Goal: Transaction & Acquisition: Purchase product/service

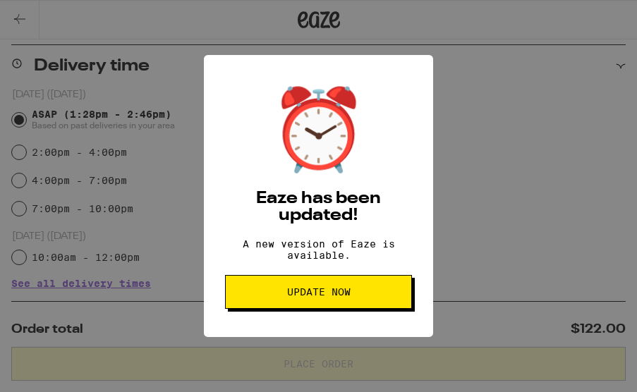
click at [475, 204] on div "⏰ Eaze has been updated! A new version of Eaze is available. Update Now" at bounding box center [318, 196] width 637 height 392
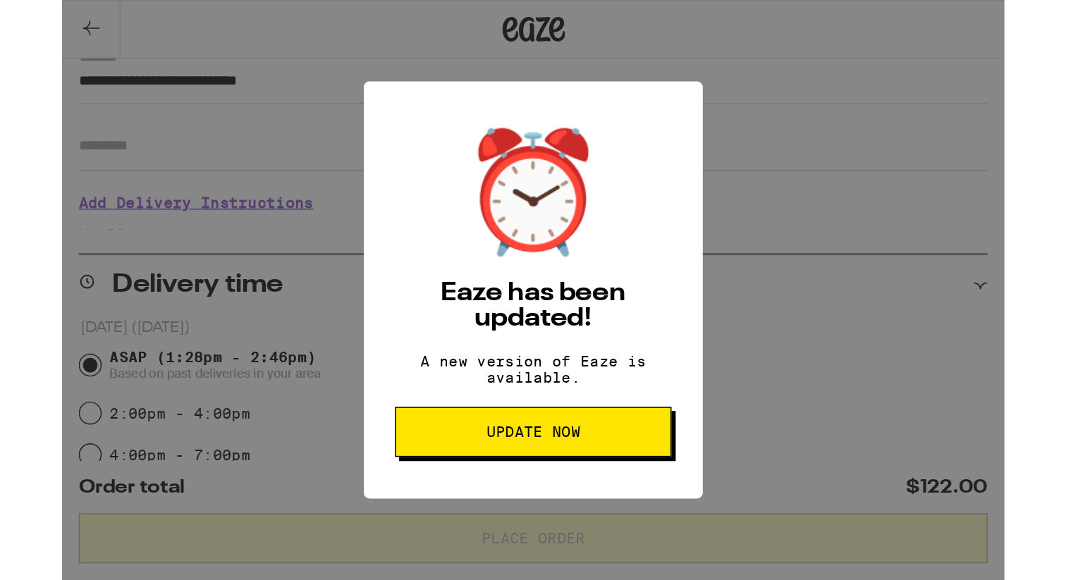
scroll to position [202, 0]
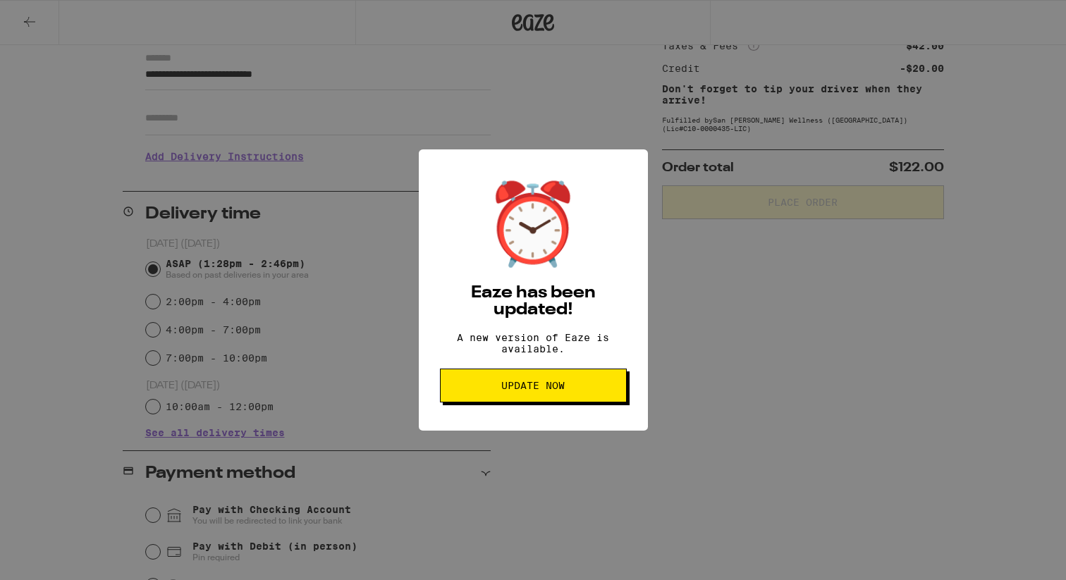
click at [636, 357] on div "⏰ Eaze has been updated! A new version of Eaze is available. Update Now" at bounding box center [533, 290] width 1066 height 580
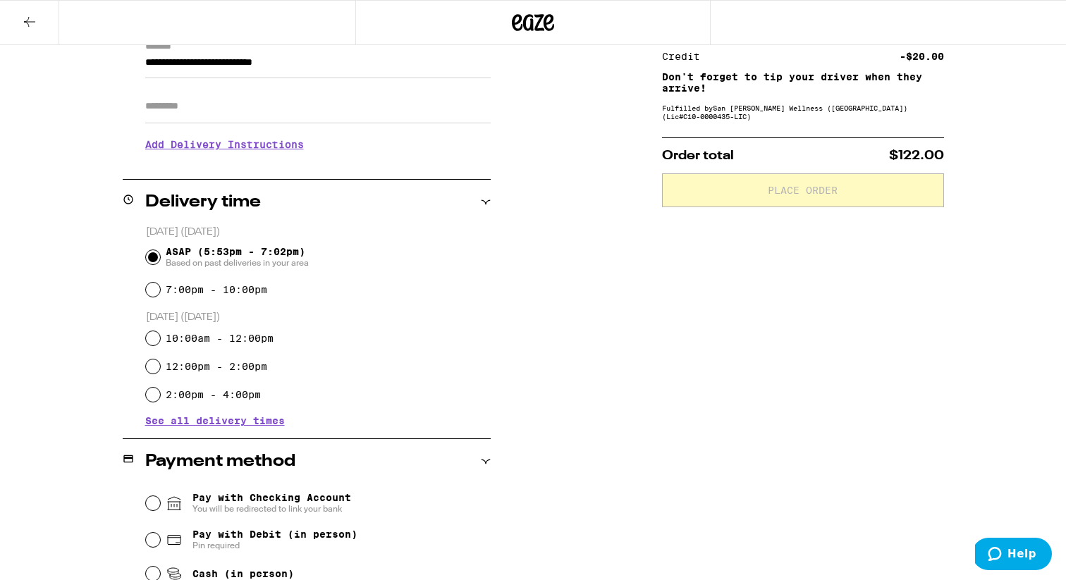
scroll to position [63, 0]
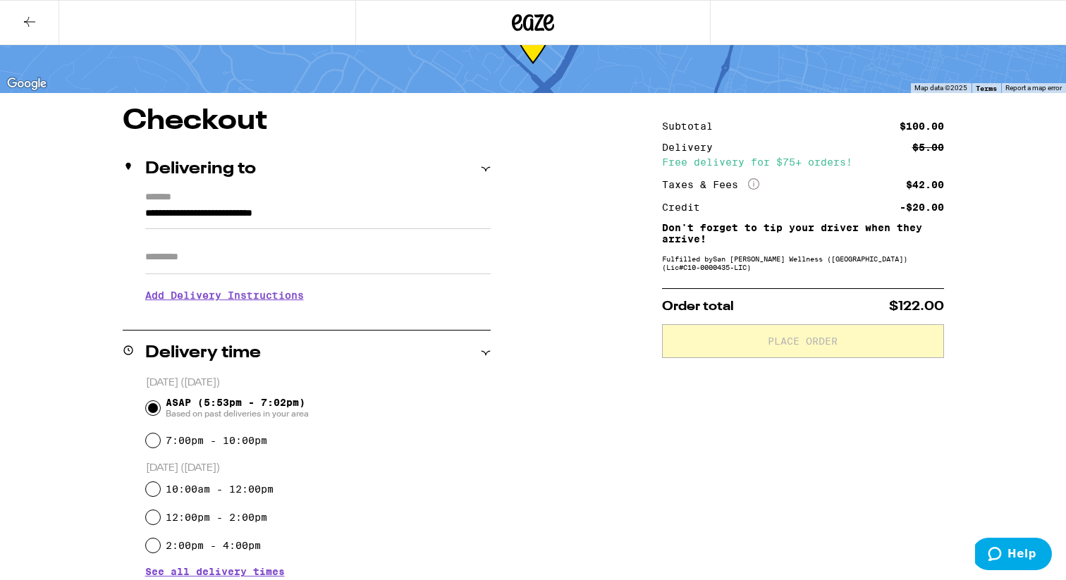
click at [523, 430] on div "**********" at bounding box center [533, 479] width 1016 height 745
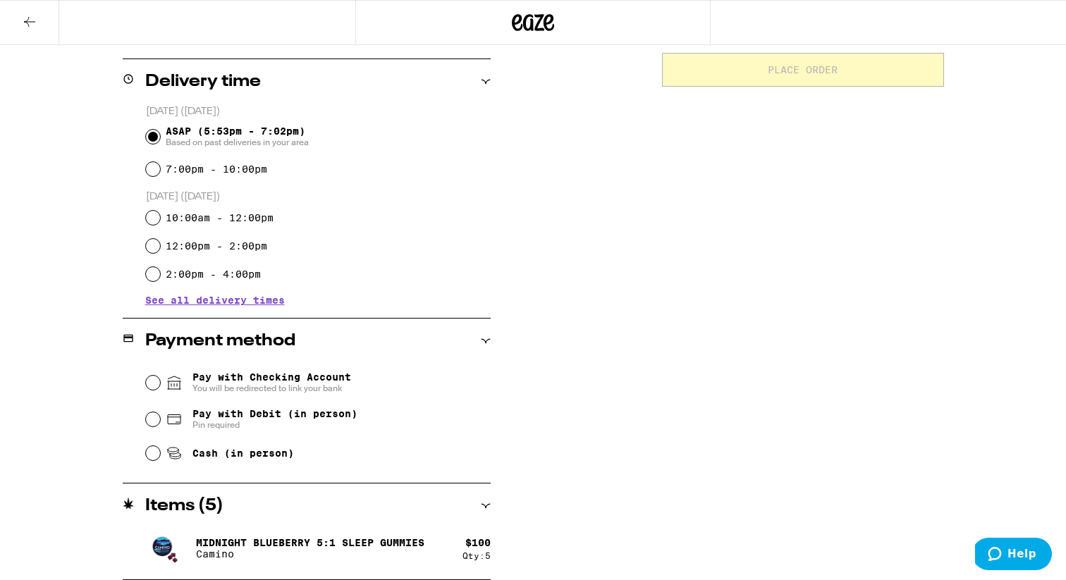
scroll to position [0, 0]
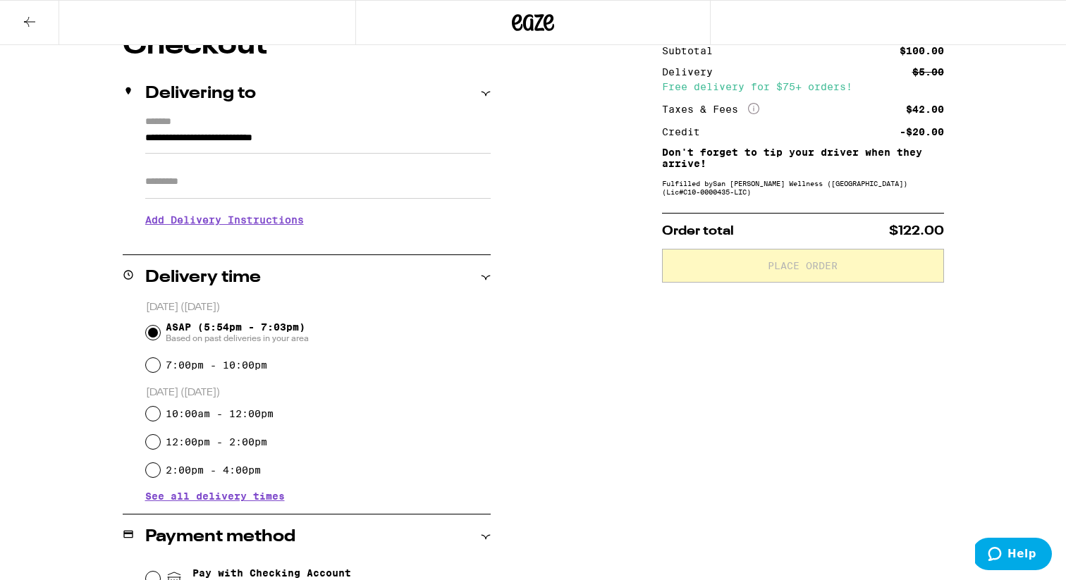
scroll to position [126, 0]
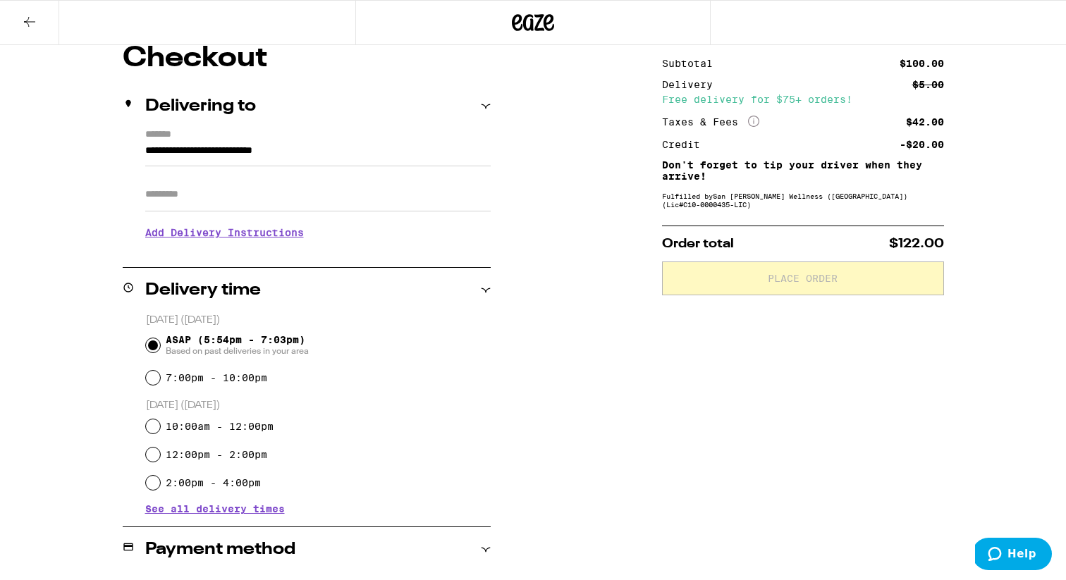
scroll to position [335, 0]
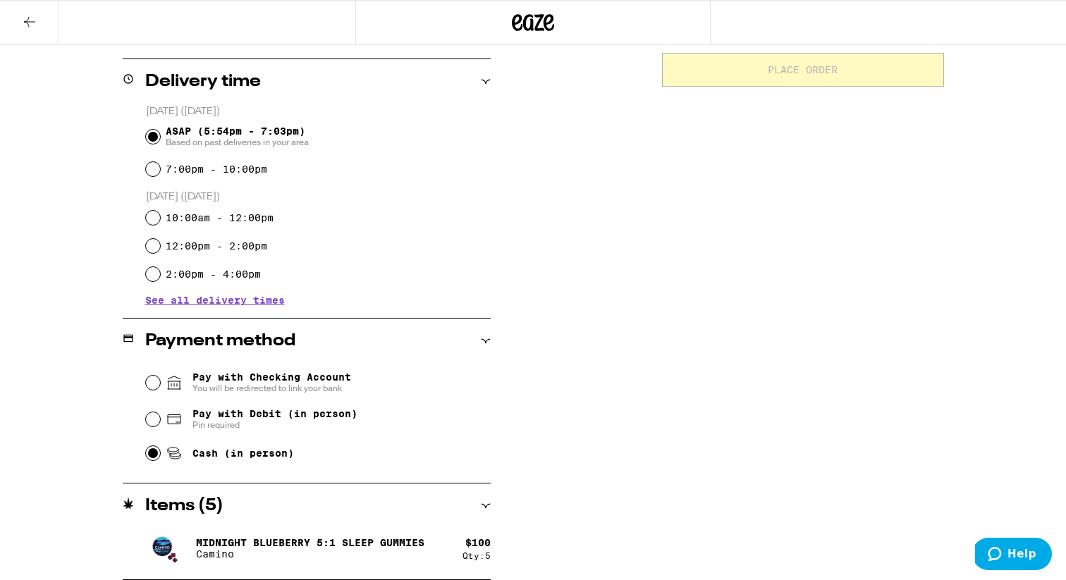
click at [157, 457] on input "Cash (in person)" at bounding box center [153, 453] width 14 height 14
radio input "true"
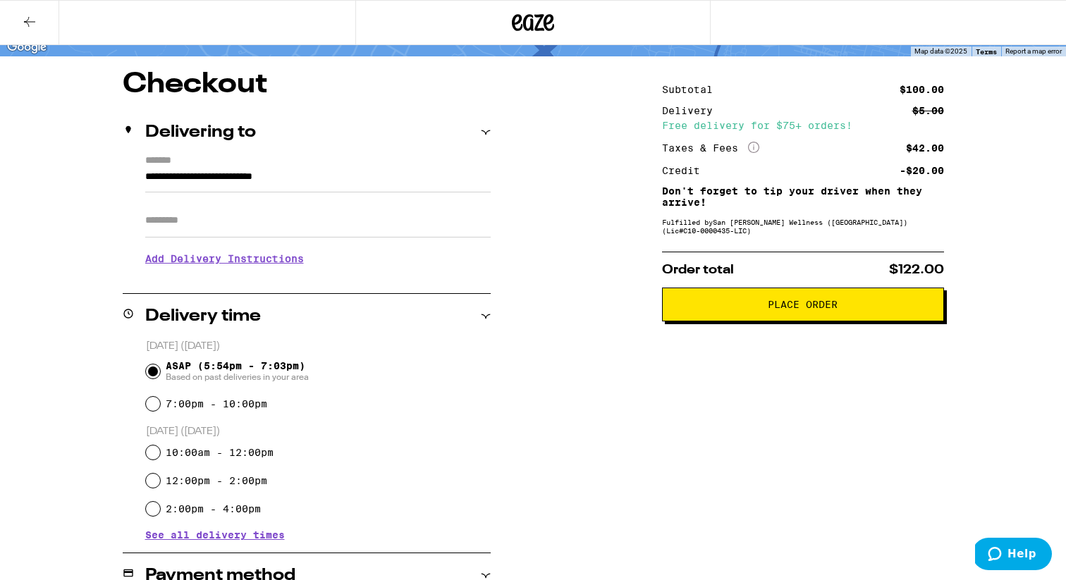
scroll to position [99, 0]
click at [808, 310] on span "Place Order" at bounding box center [803, 305] width 70 height 10
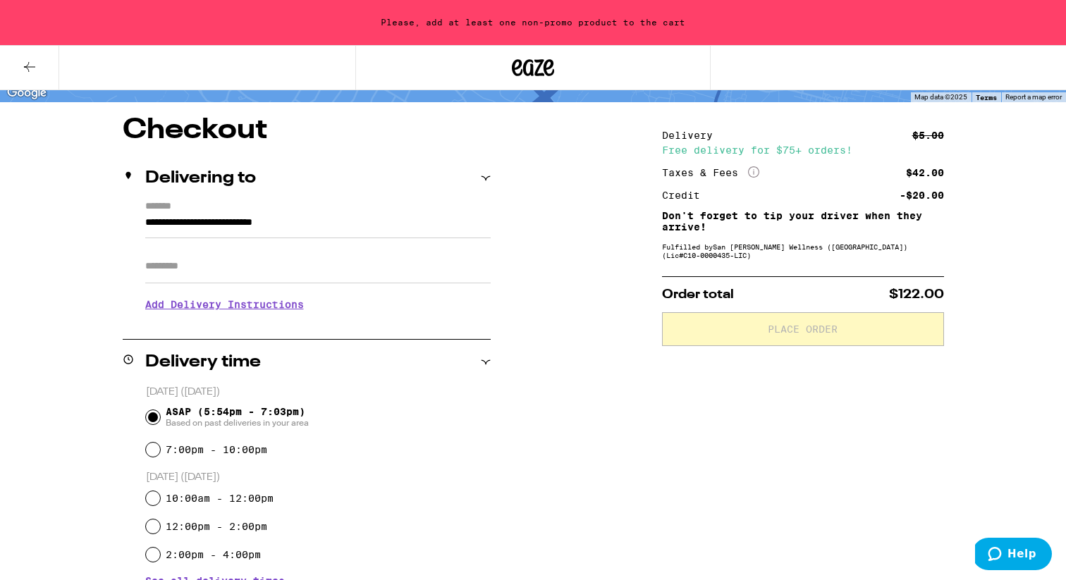
scroll to position [0, 0]
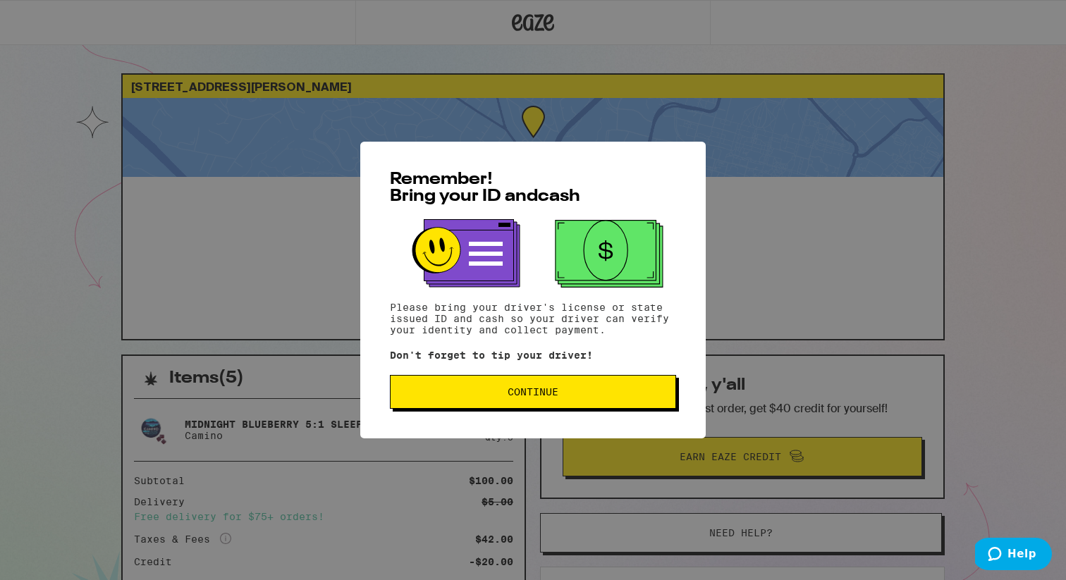
click at [564, 401] on button "Continue" at bounding box center [533, 392] width 286 height 34
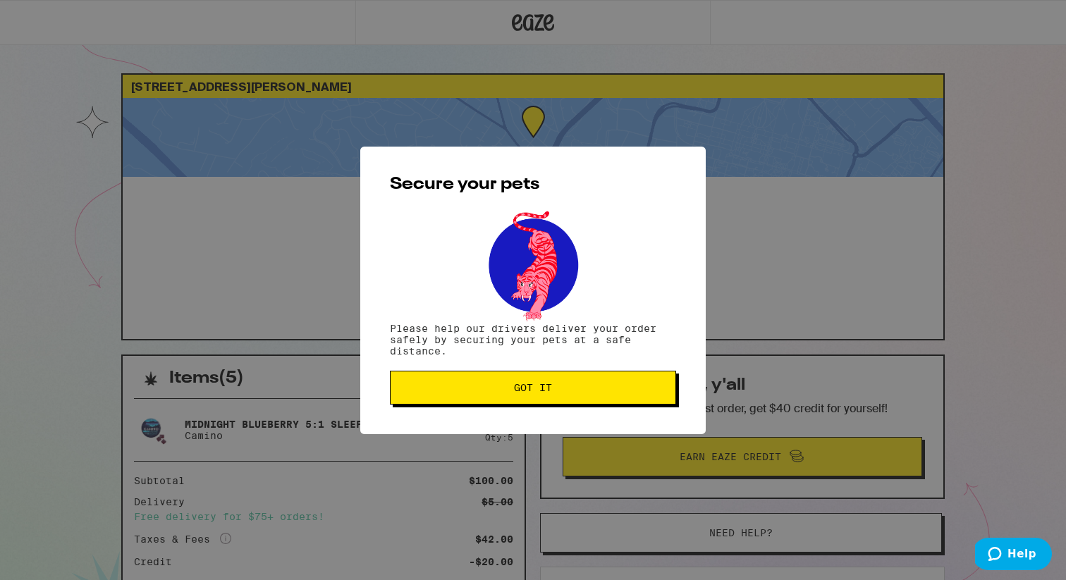
click at [564, 399] on button "Got it" at bounding box center [533, 388] width 286 height 34
